Goal: Task Accomplishment & Management: Use online tool/utility

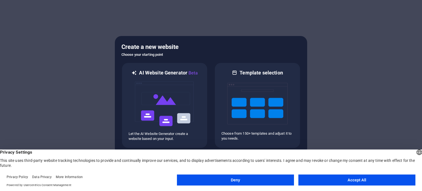
click at [345, 181] on button "Accept All" at bounding box center [356, 179] width 117 height 11
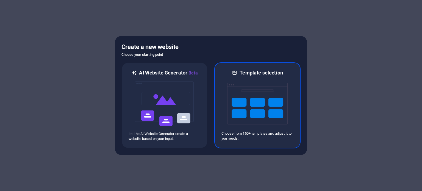
click at [251, 109] on img at bounding box center [257, 103] width 60 height 55
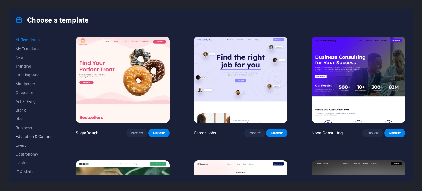
click at [35, 136] on span "Education & Culture" at bounding box center [34, 136] width 36 height 4
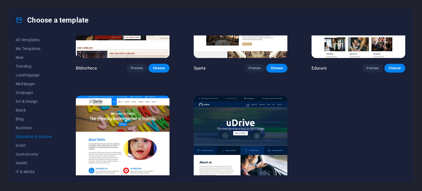
scroll to position [181, 0]
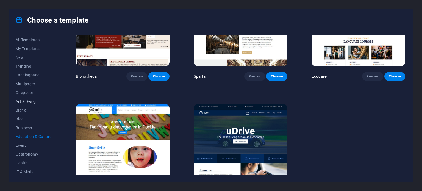
click at [27, 101] on span "Art & Design" at bounding box center [34, 101] width 36 height 4
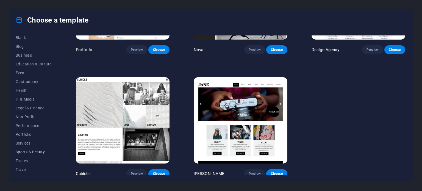
scroll to position [80, 0]
click at [25, 126] on span "Portfolio" at bounding box center [34, 127] width 36 height 4
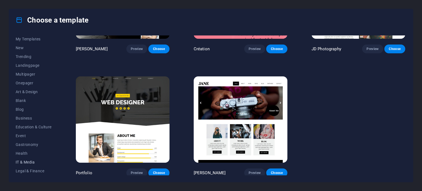
scroll to position [0, 0]
click at [26, 92] on span "Onepager" at bounding box center [34, 92] width 36 height 4
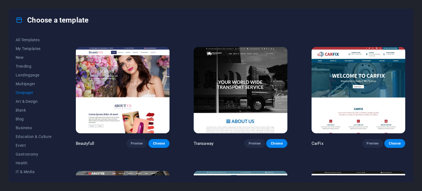
scroll to position [2335, 0]
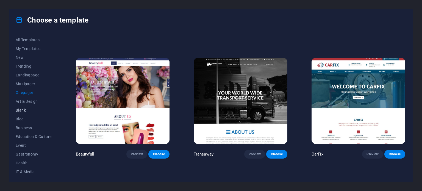
click at [23, 110] on span "Blank" at bounding box center [34, 110] width 36 height 4
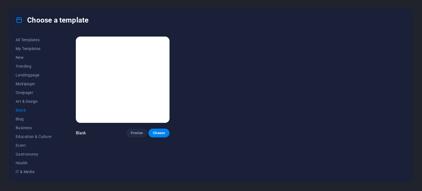
scroll to position [0, 0]
click at [24, 137] on span "Education & Culture" at bounding box center [34, 136] width 36 height 4
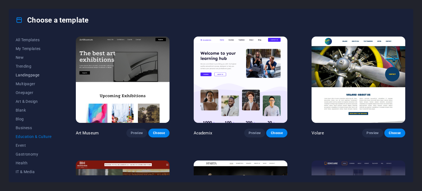
click at [26, 76] on span "Landingpage" at bounding box center [34, 75] width 36 height 4
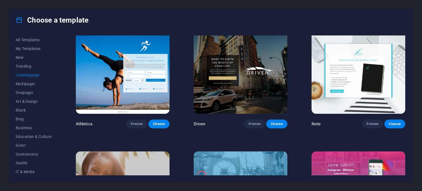
scroll to position [372, 0]
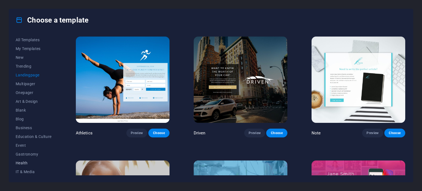
click at [21, 161] on span "Health" at bounding box center [34, 163] width 36 height 4
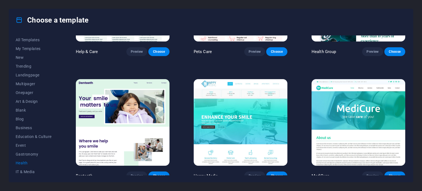
scroll to position [82, 0]
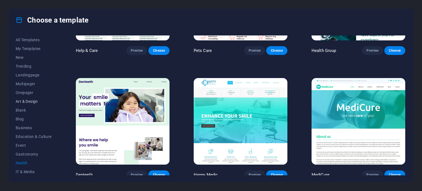
click at [26, 101] on span "Art & Design" at bounding box center [34, 101] width 36 height 4
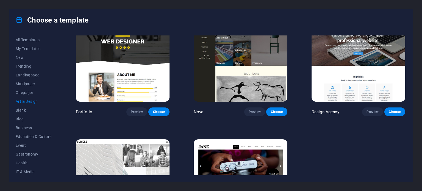
scroll to position [455, 0]
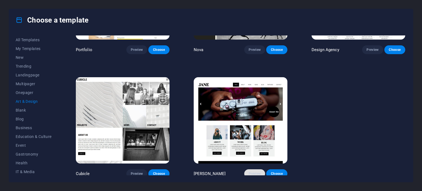
click at [252, 171] on span "Preview" at bounding box center [255, 173] width 12 height 4
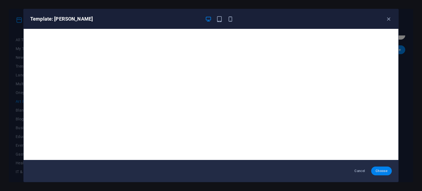
click at [378, 171] on span "Choose" at bounding box center [382, 171] width 12 height 4
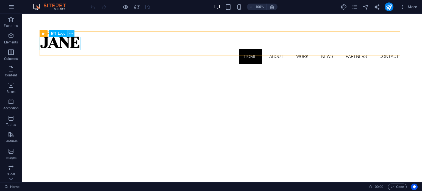
click at [72, 33] on icon at bounding box center [71, 34] width 3 height 6
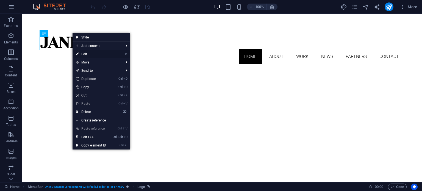
click at [84, 53] on link "⏎ Edit" at bounding box center [91, 54] width 37 height 8
select select "px"
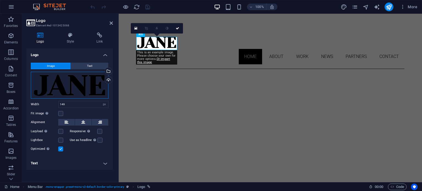
click at [40, 79] on div "Drag files here, click to choose files or select files from Files or our free s…" at bounding box center [70, 85] width 78 height 27
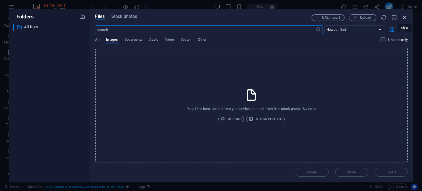
drag, startPoint x: 405, startPoint y: 15, endPoint x: 284, endPoint y: 2, distance: 121.6
click at [405, 15] on icon "button" at bounding box center [405, 17] width 6 height 6
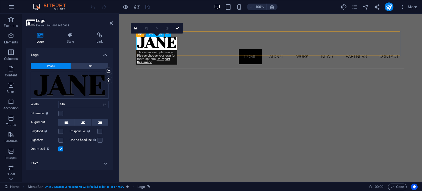
click at [140, 41] on div at bounding box center [270, 42] width 268 height 13
click at [141, 41] on div at bounding box center [270, 42] width 268 height 13
click at [142, 41] on div at bounding box center [270, 42] width 268 height 13
click at [140, 44] on div at bounding box center [270, 42] width 268 height 13
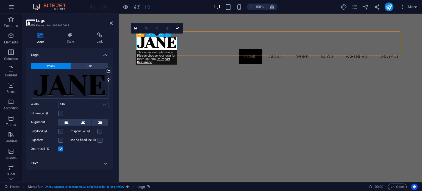
click at [140, 44] on div at bounding box center [270, 42] width 268 height 13
click at [91, 65] on span "Text" at bounding box center [89, 66] width 5 height 7
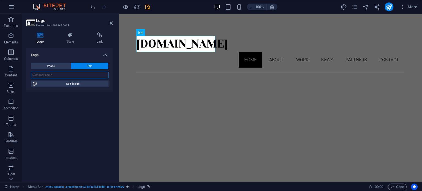
click at [42, 74] on input "text" at bounding box center [70, 75] width 78 height 7
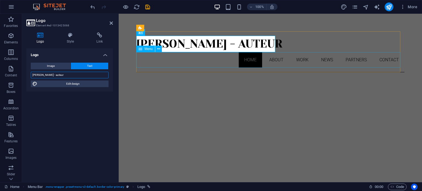
type input "Marc Samson - auteur"
click at [244, 61] on nav "Home About Work News Partners Contact" at bounding box center [270, 59] width 268 height 15
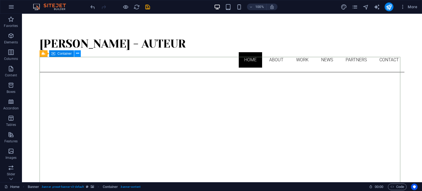
click at [78, 53] on icon at bounding box center [77, 54] width 3 height 6
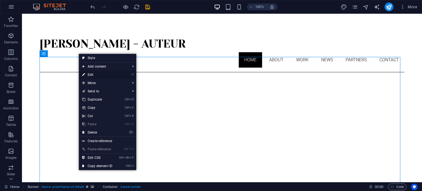
click at [90, 74] on link "⏎ Edit" at bounding box center [97, 75] width 37 height 8
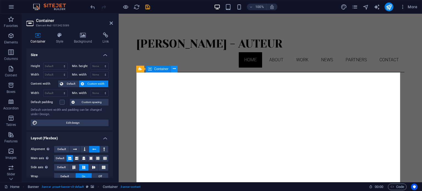
click at [175, 69] on icon at bounding box center [174, 69] width 3 height 6
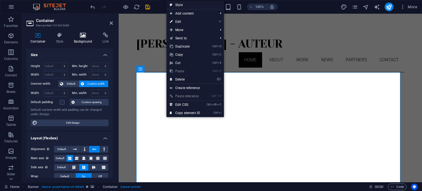
click at [82, 36] on icon at bounding box center [83, 34] width 27 height 5
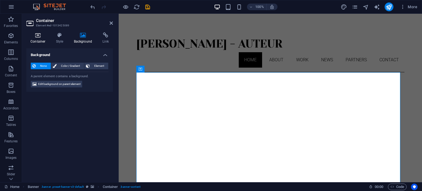
click at [40, 36] on icon at bounding box center [37, 34] width 23 height 5
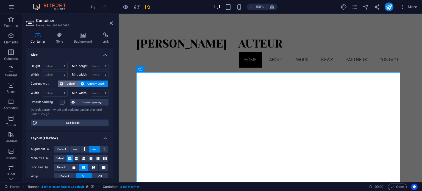
click at [70, 84] on span "Default" at bounding box center [71, 84] width 12 height 7
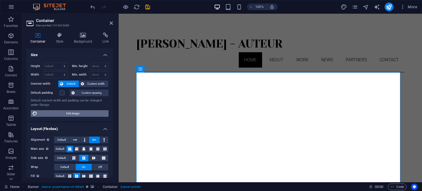
click at [75, 113] on span "Edit design" at bounding box center [73, 113] width 68 height 7
select select "rem"
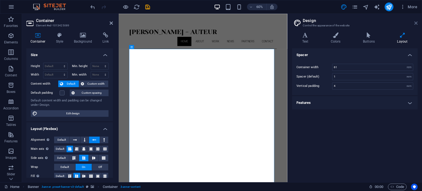
click at [416, 21] on icon at bounding box center [415, 23] width 3 height 4
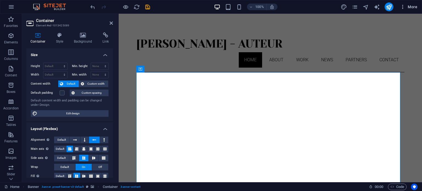
click at [407, 6] on span "More" at bounding box center [408, 6] width 17 height 5
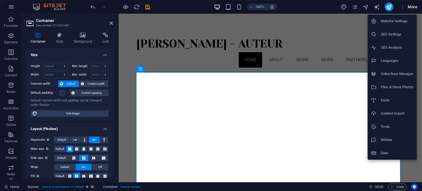
click at [11, 7] on div at bounding box center [211, 95] width 422 height 191
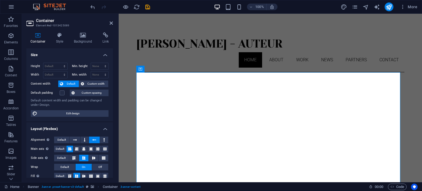
click at [11, 7] on icon "button" at bounding box center [11, 7] width 7 height 7
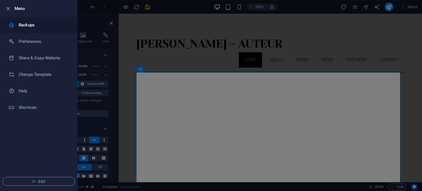
click at [22, 26] on h6 "Backups" at bounding box center [44, 25] width 51 height 7
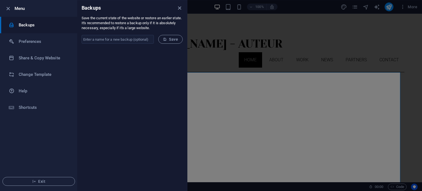
click at [22, 26] on h6 "Backups" at bounding box center [44, 25] width 51 height 7
click at [178, 7] on icon "close" at bounding box center [179, 8] width 6 height 6
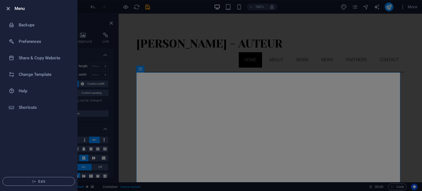
click at [9, 8] on icon "button" at bounding box center [8, 8] width 6 height 6
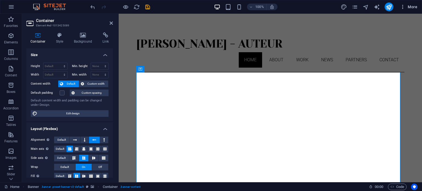
click at [406, 6] on icon "button" at bounding box center [402, 6] width 5 height 5
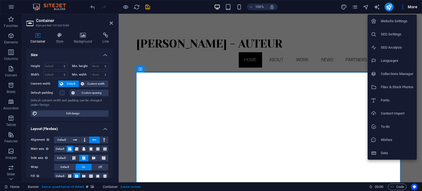
click at [384, 20] on h6 "Website Settings" at bounding box center [397, 21] width 33 height 7
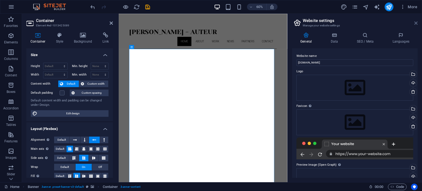
click at [415, 22] on icon at bounding box center [415, 23] width 3 height 4
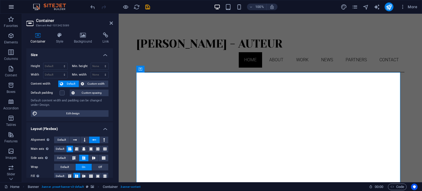
click at [10, 6] on icon "button" at bounding box center [11, 7] width 7 height 7
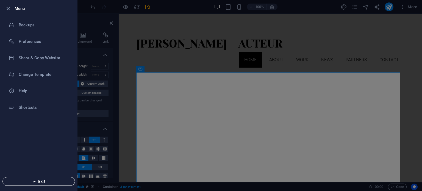
click at [40, 182] on span "Exit" at bounding box center [38, 181] width 63 height 4
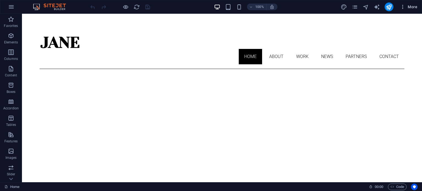
click at [409, 7] on span "More" at bounding box center [408, 6] width 17 height 5
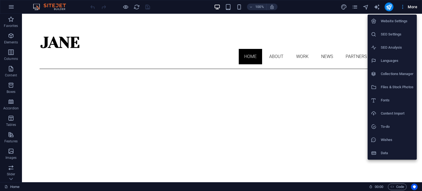
click at [409, 7] on div at bounding box center [211, 95] width 422 height 191
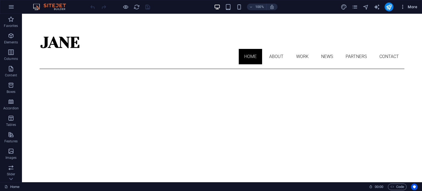
click at [402, 7] on icon "button" at bounding box center [402, 6] width 5 height 5
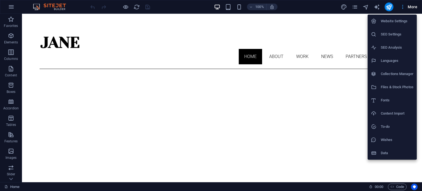
click at [402, 7] on div at bounding box center [211, 95] width 422 height 191
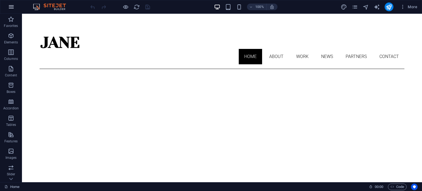
click at [11, 7] on icon "button" at bounding box center [11, 7] width 7 height 7
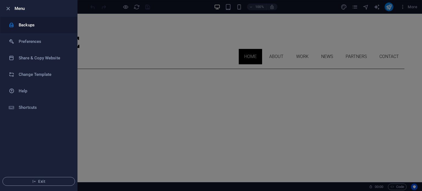
click at [18, 23] on div at bounding box center [14, 24] width 10 height 5
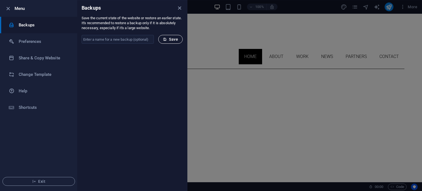
click at [170, 40] on span "Save" at bounding box center [170, 39] width 15 height 4
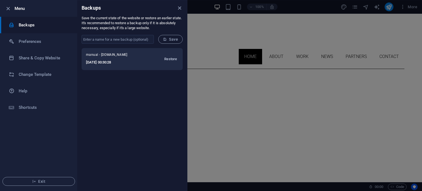
click at [171, 59] on span "Restore" at bounding box center [170, 59] width 13 height 7
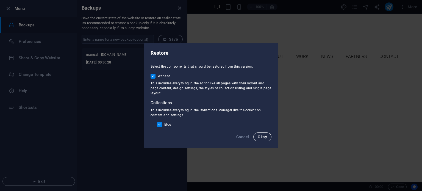
click at [261, 136] on span "Okay" at bounding box center [262, 137] width 9 height 4
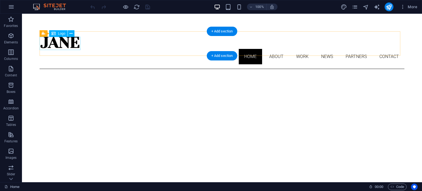
click at [70, 44] on div at bounding box center [222, 42] width 365 height 13
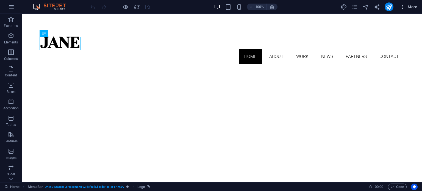
click at [403, 7] on icon "button" at bounding box center [402, 6] width 5 height 5
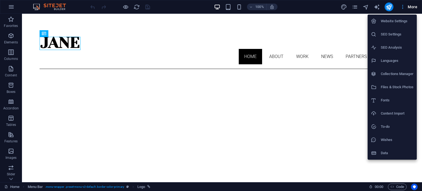
click at [403, 7] on div at bounding box center [211, 95] width 422 height 191
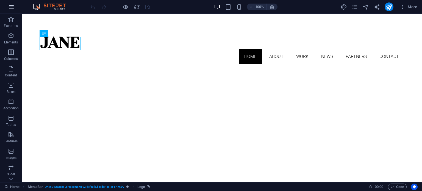
click at [9, 7] on icon "button" at bounding box center [11, 7] width 7 height 7
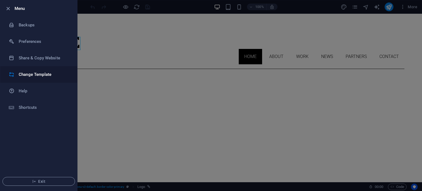
click at [27, 76] on h6 "Change Template" at bounding box center [44, 74] width 51 height 7
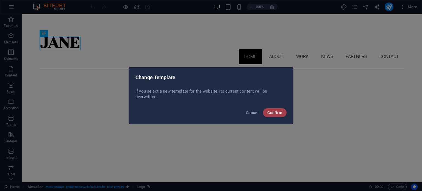
click at [280, 111] on span "Confirm" at bounding box center [274, 112] width 15 height 4
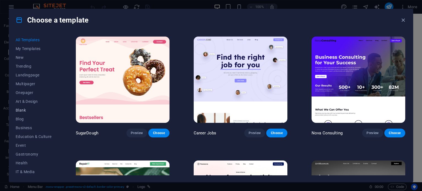
click at [22, 109] on span "Blank" at bounding box center [34, 110] width 36 height 4
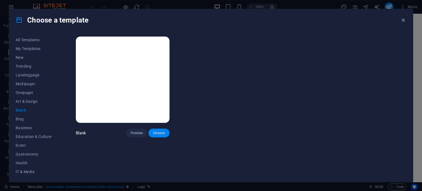
click at [163, 133] on span "Choose" at bounding box center [159, 133] width 12 height 4
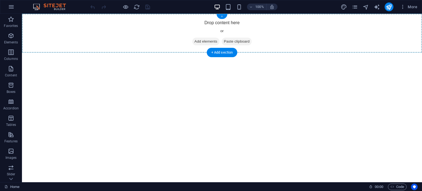
click at [222, 17] on div "+" at bounding box center [222, 16] width 11 height 5
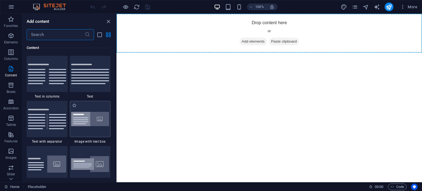
scroll to position [989, 0]
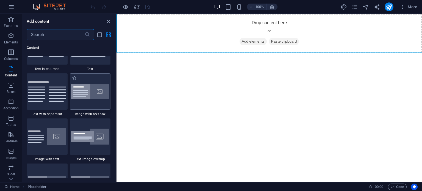
click at [84, 92] on img at bounding box center [90, 91] width 38 height 15
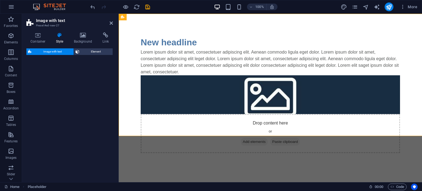
select select "rem"
select select "px"
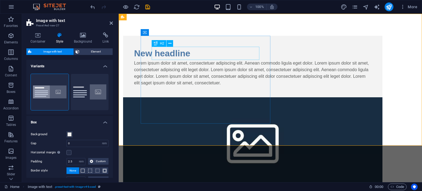
click at [204, 53] on div "New headline" at bounding box center [252, 53] width 237 height 13
click at [154, 51] on div "New headline" at bounding box center [252, 53] width 237 height 13
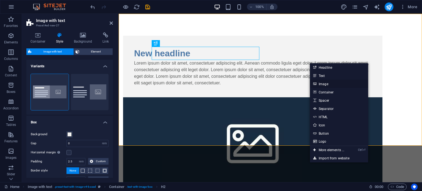
click at [323, 83] on link "Image" at bounding box center [339, 84] width 58 height 8
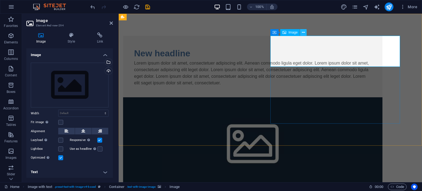
click at [304, 32] on icon at bounding box center [303, 33] width 3 height 6
click at [292, 33] on span "Image" at bounding box center [292, 32] width 9 height 3
click at [292, 32] on span "Image" at bounding box center [292, 32] width 9 height 3
click at [306, 32] on icon at bounding box center [306, 33] width 4 height 6
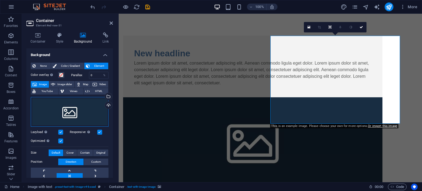
click at [73, 110] on div "Drag files here, click to choose files or select files from Files or our free s…" at bounding box center [70, 112] width 78 height 30
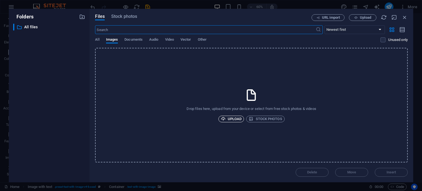
click at [233, 118] on span "Upload" at bounding box center [231, 119] width 21 height 7
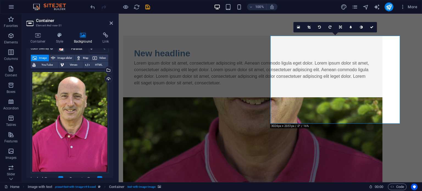
scroll to position [28, 0]
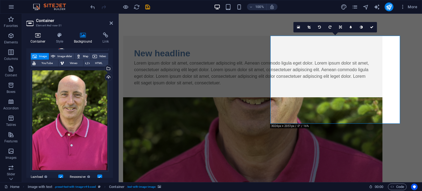
click at [40, 35] on icon at bounding box center [37, 34] width 23 height 5
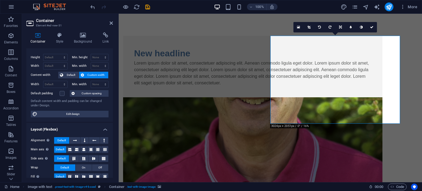
scroll to position [0, 0]
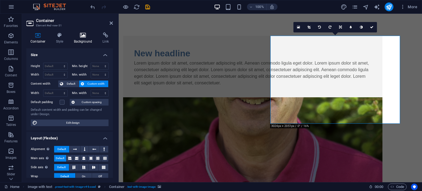
click at [82, 35] on icon at bounding box center [83, 34] width 27 height 5
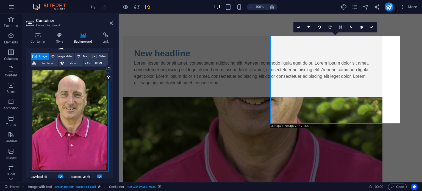
click at [77, 92] on div "Drag files here, click to choose files or select files from Files or our free s…" at bounding box center [70, 120] width 78 height 103
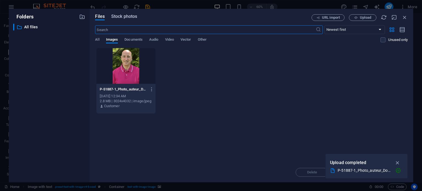
click at [122, 17] on span "Stock photos" at bounding box center [124, 16] width 26 height 7
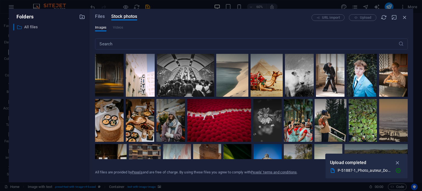
click at [30, 27] on p "All files" at bounding box center [49, 27] width 51 height 6
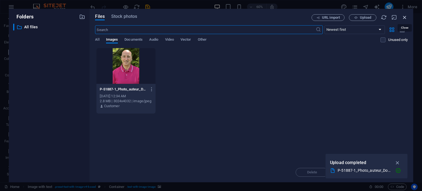
click at [404, 16] on icon "button" at bounding box center [405, 17] width 6 height 6
